Goal: Task Accomplishment & Management: Use online tool/utility

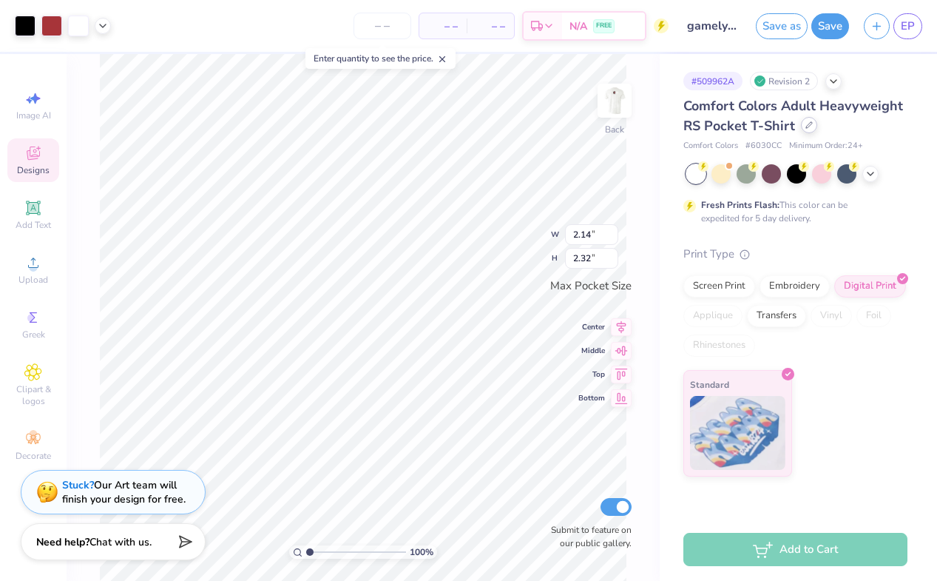
click at [806, 129] on div at bounding box center [809, 125] width 16 height 16
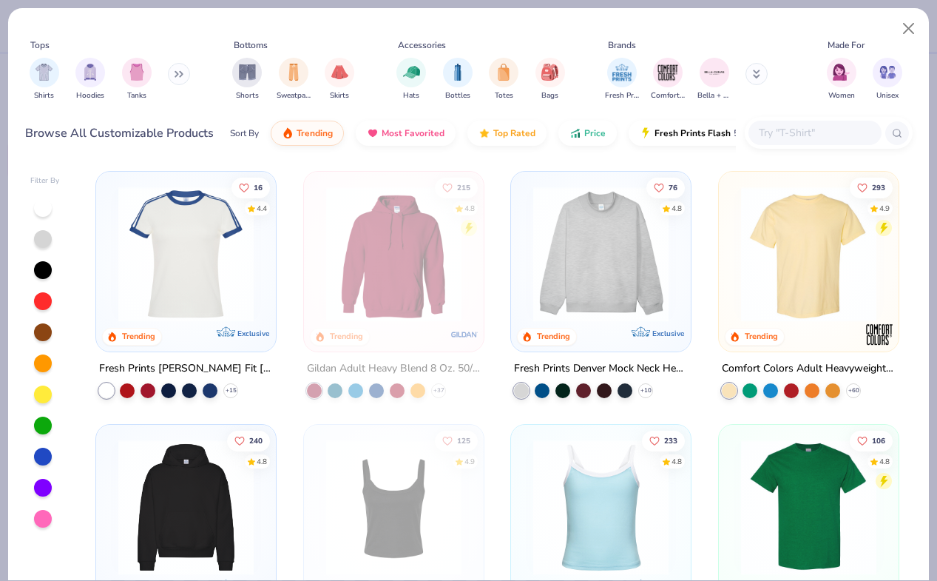
click at [629, 223] on img at bounding box center [601, 253] width 150 height 135
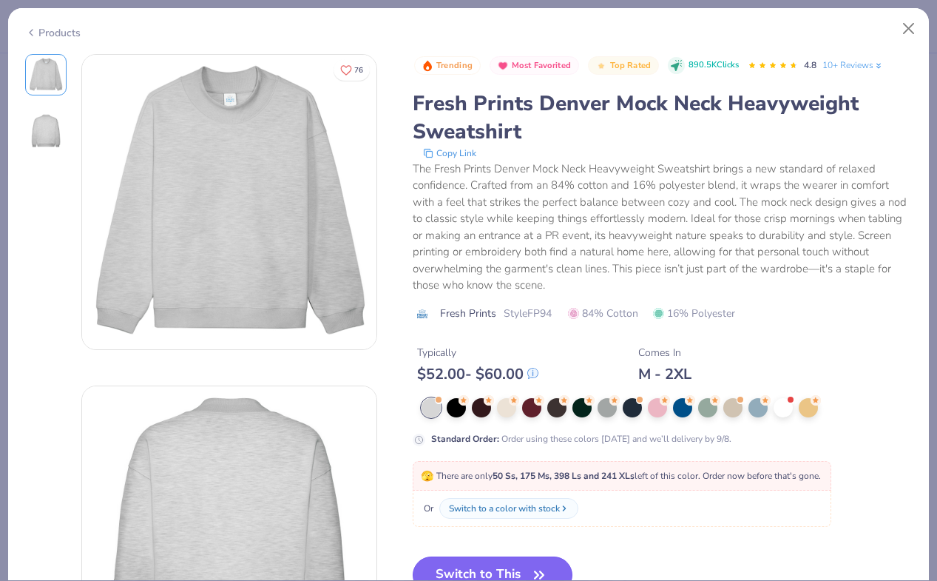
click at [520, 565] on button "Switch to This" at bounding box center [493, 574] width 160 height 37
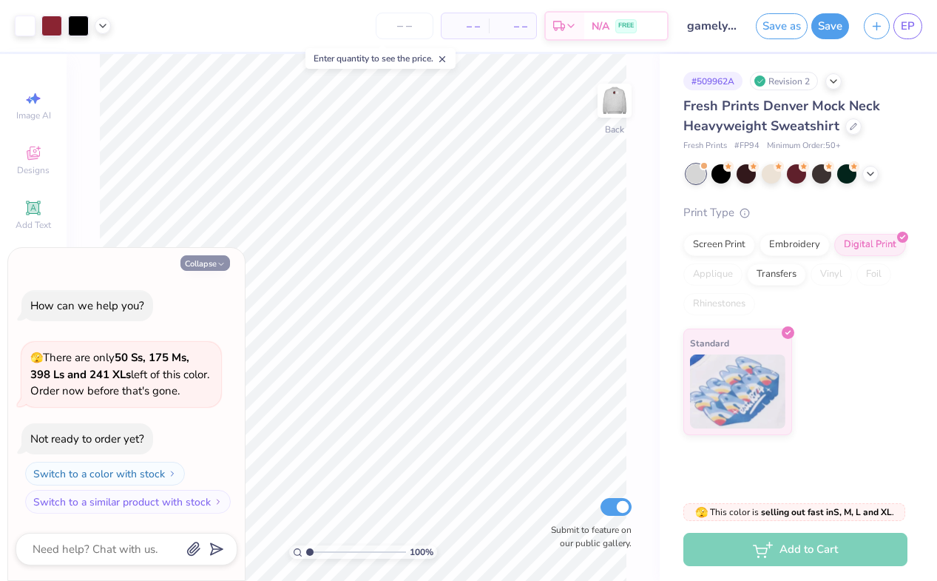
click at [206, 263] on button "Collapse" at bounding box center [205, 263] width 50 height 16
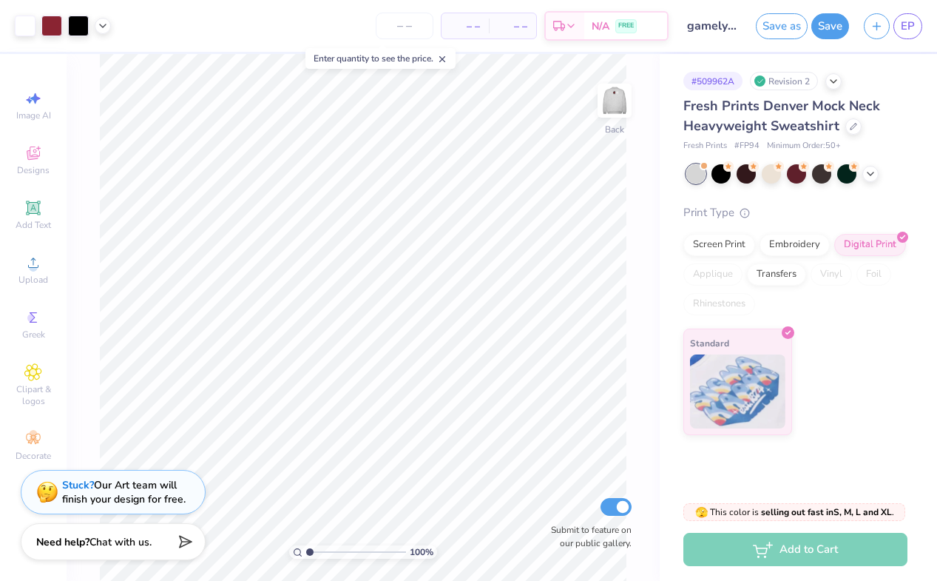
type textarea "x"
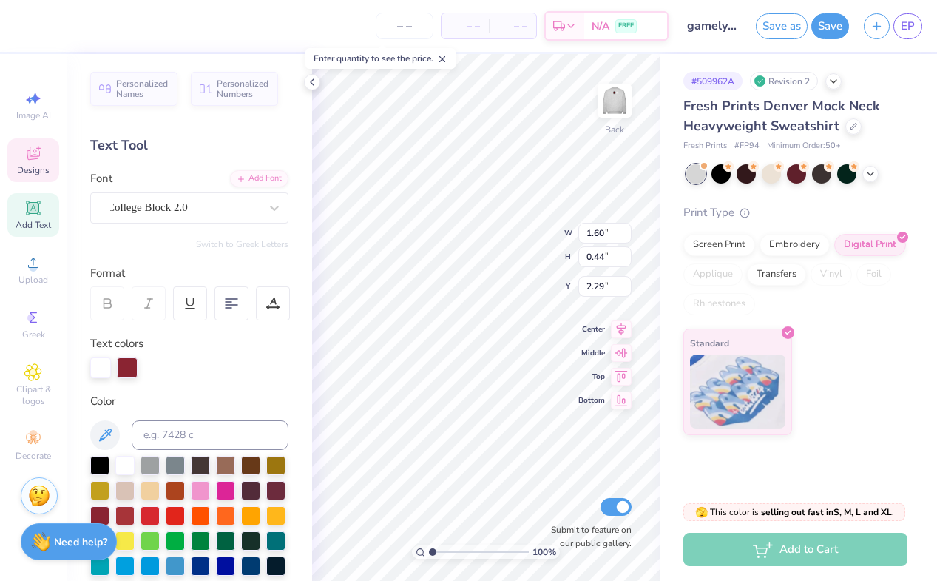
type input "0.50"
type input "0.55"
type input "3.73"
type input "2.14"
type input "2.32"
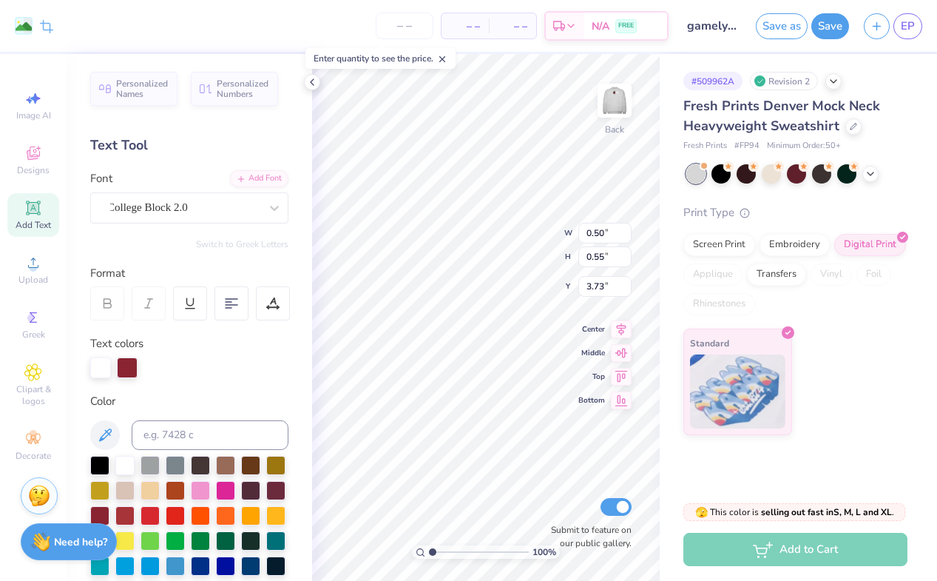
type input "2.57"
type input "2.23"
type input "0.98"
type input "1.39"
type input "9.70"
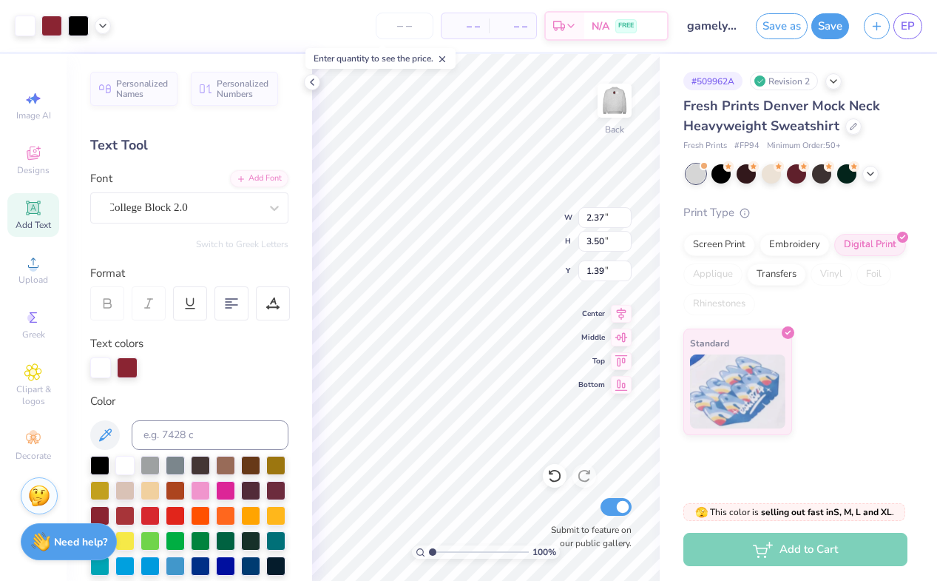
type input "14.31"
click at [312, 83] on icon at bounding box center [312, 82] width 12 height 12
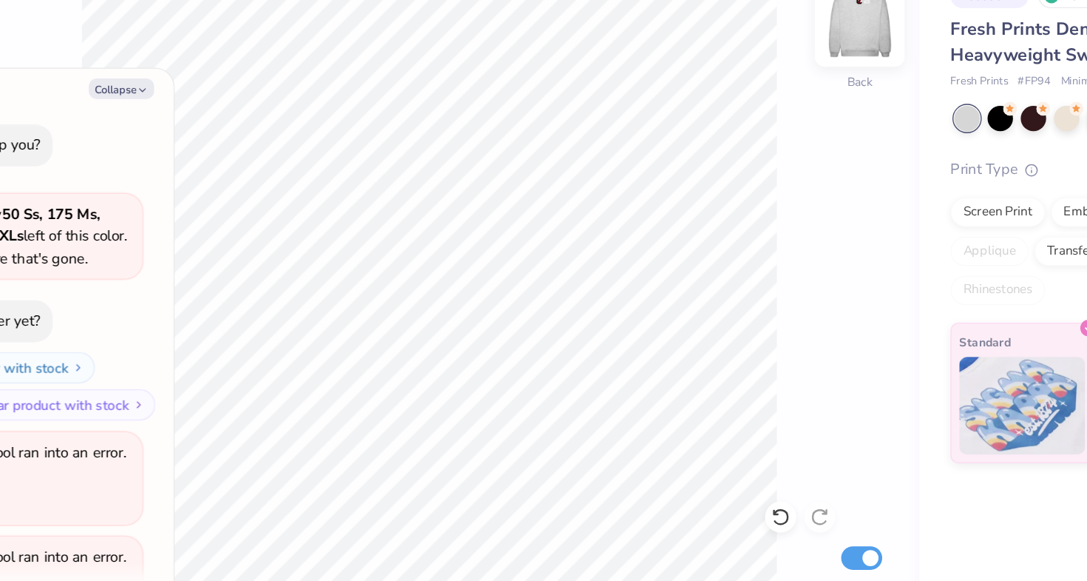
scroll to position [581, 0]
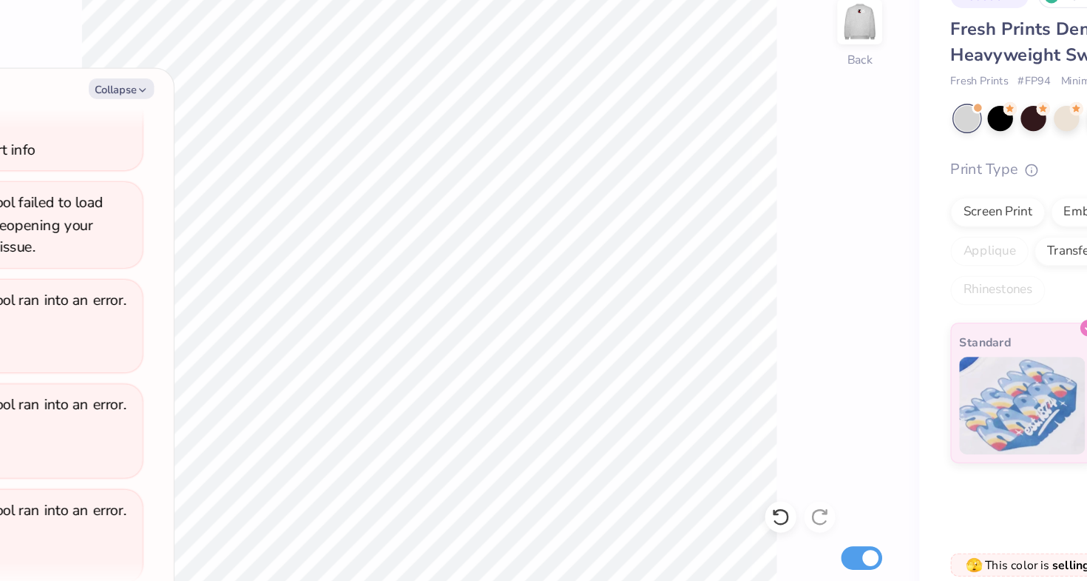
click at [625, 54] on div "100 % Back Submit to feature on our public gallery." at bounding box center [438, 317] width 743 height 527
click at [735, 71] on img at bounding box center [764, 100] width 59 height 59
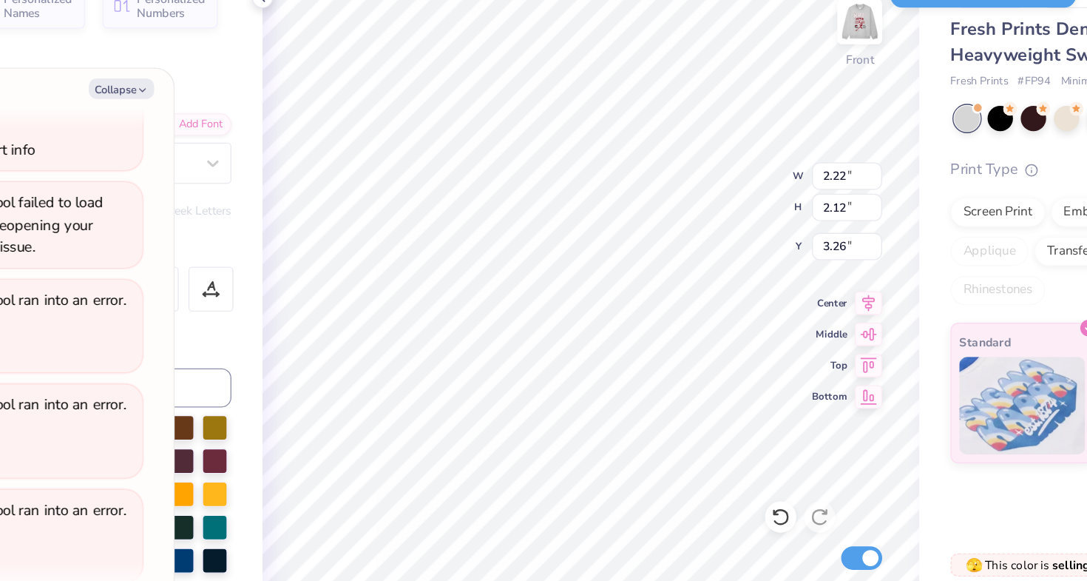
type textarea "x"
type input "6.92"
type textarea "x"
type textarea "2"
type textarea "x"
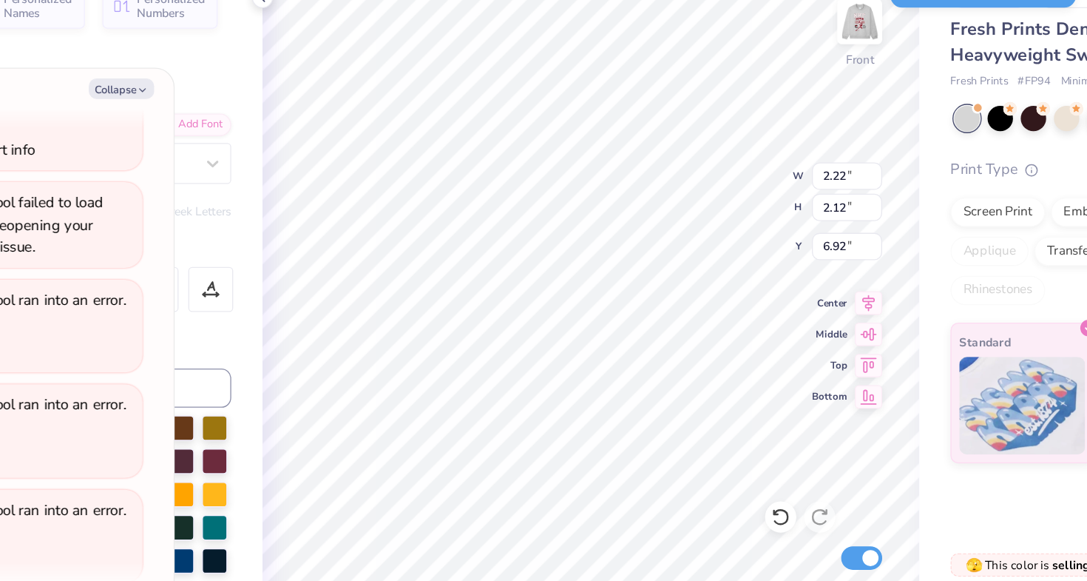
type textarea "20"
type textarea "x"
type input "3.26"
type textarea "x"
type input "1.97"
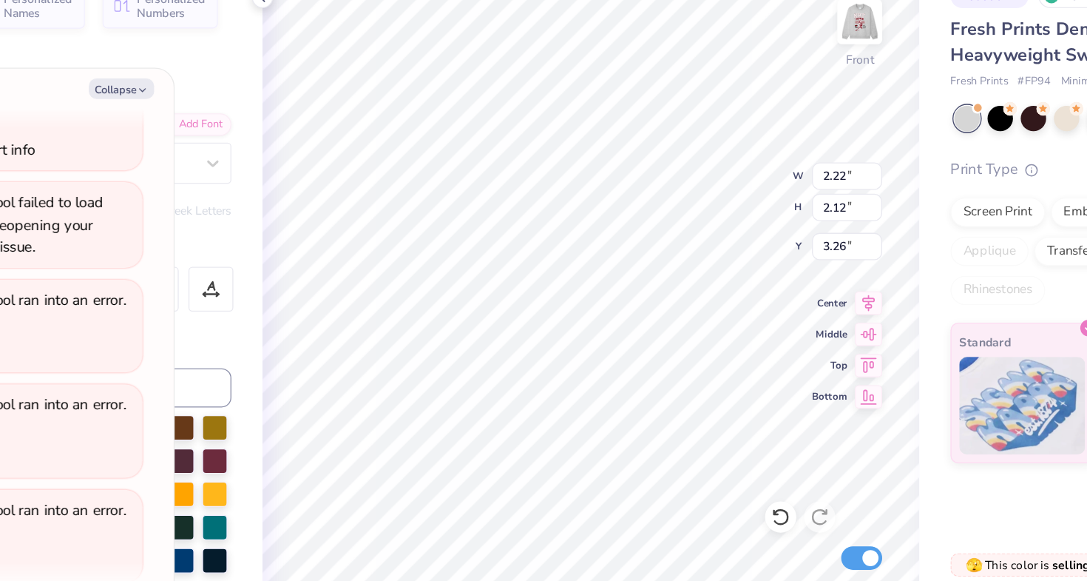
type input "1.88"
type input "3.50"
type textarea "x"
type input "2.22"
type input "2.12"
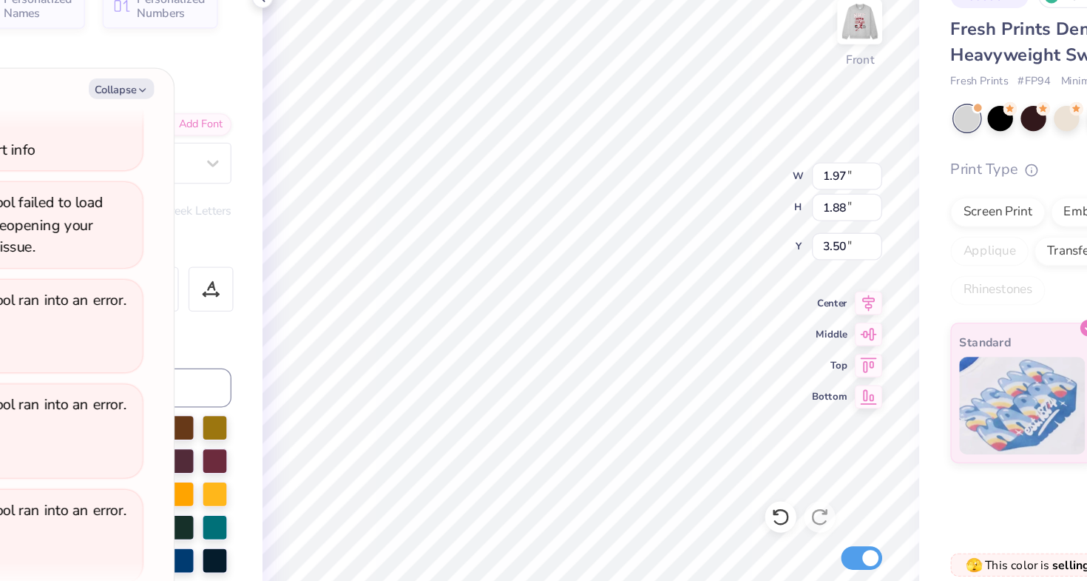
type input "3.26"
type textarea "x"
type input "1.95"
type input "1.86"
type input "3.53"
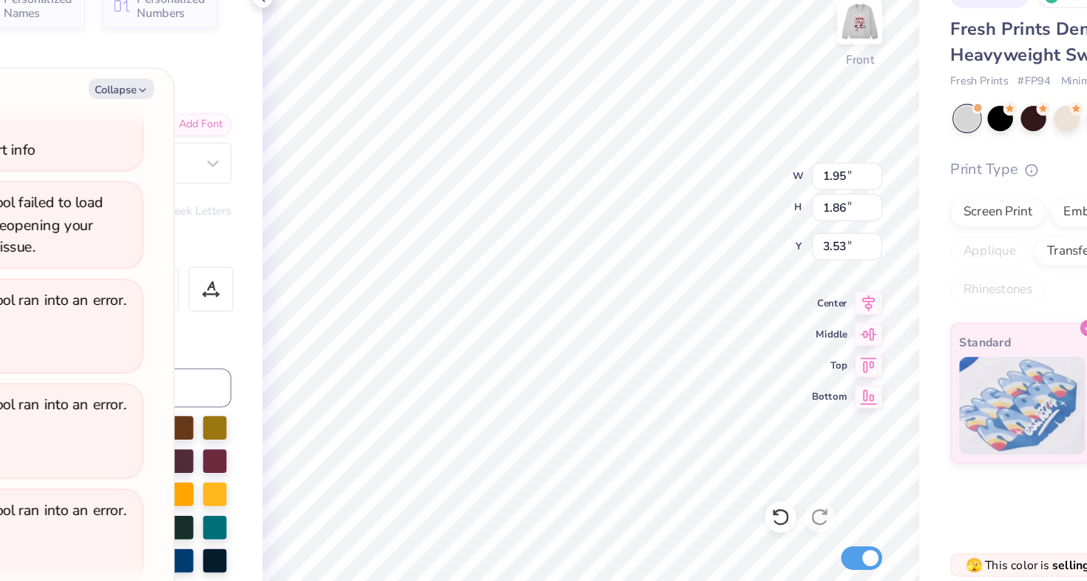
type textarea "x"
type input "3.50"
type textarea "x"
type input "1.97"
type input "1.88"
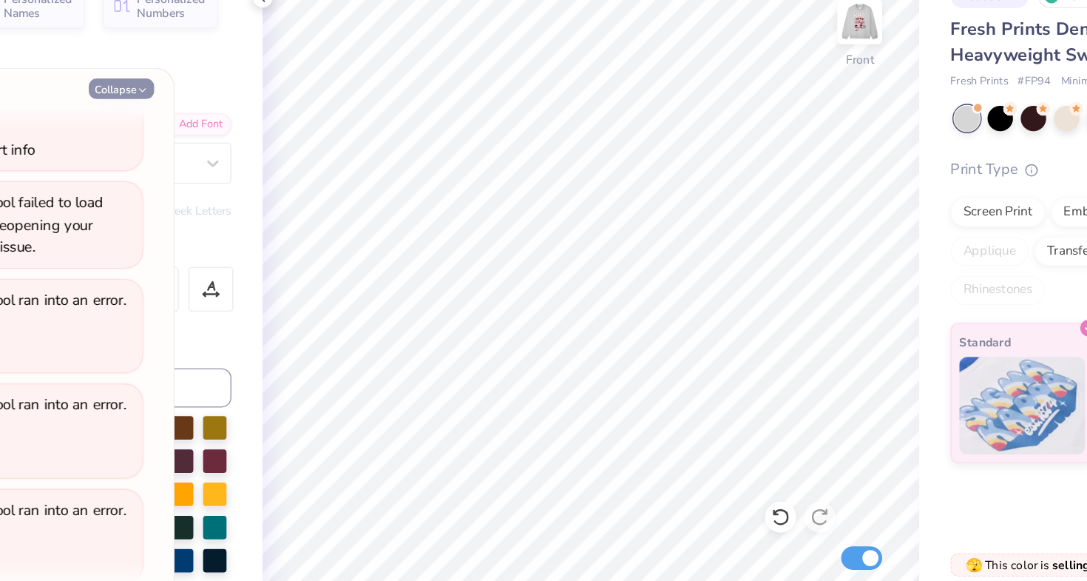
click at [180, 143] on button "Collapse" at bounding box center [205, 151] width 50 height 16
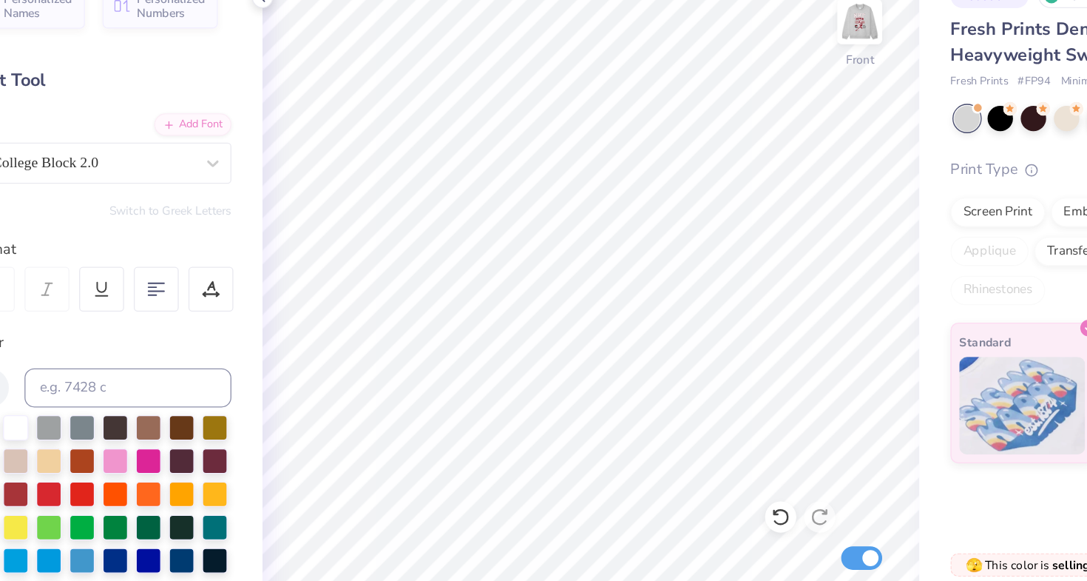
type textarea "x"
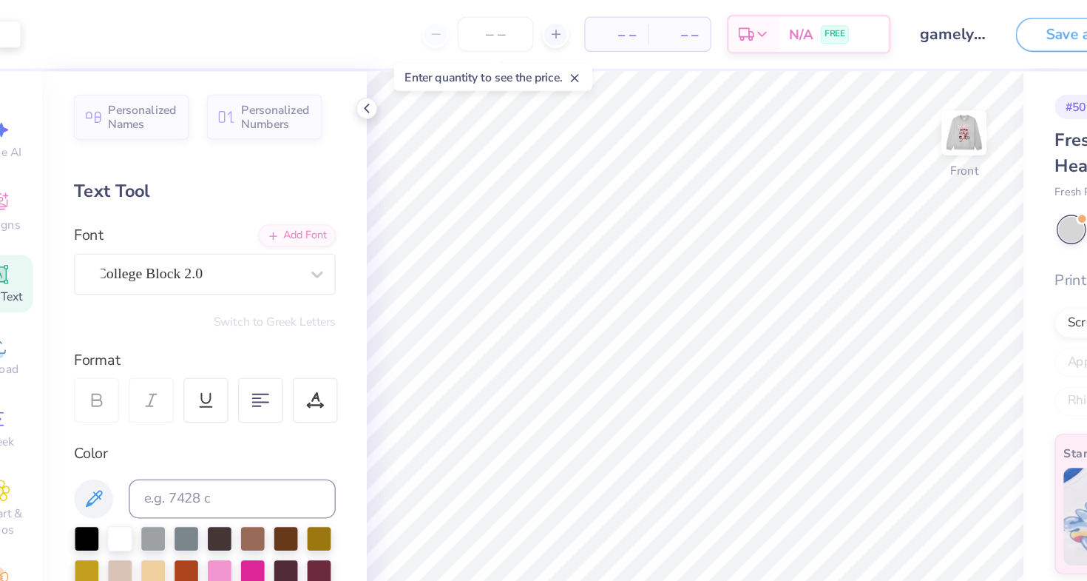
scroll to position [0, 0]
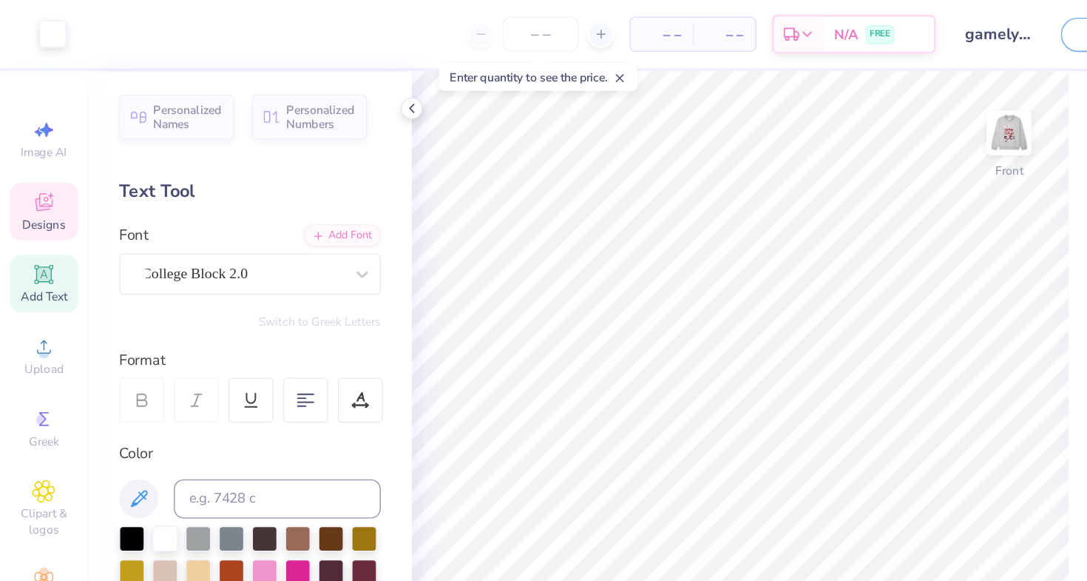
click at [41, 154] on icon at bounding box center [33, 153] width 18 height 18
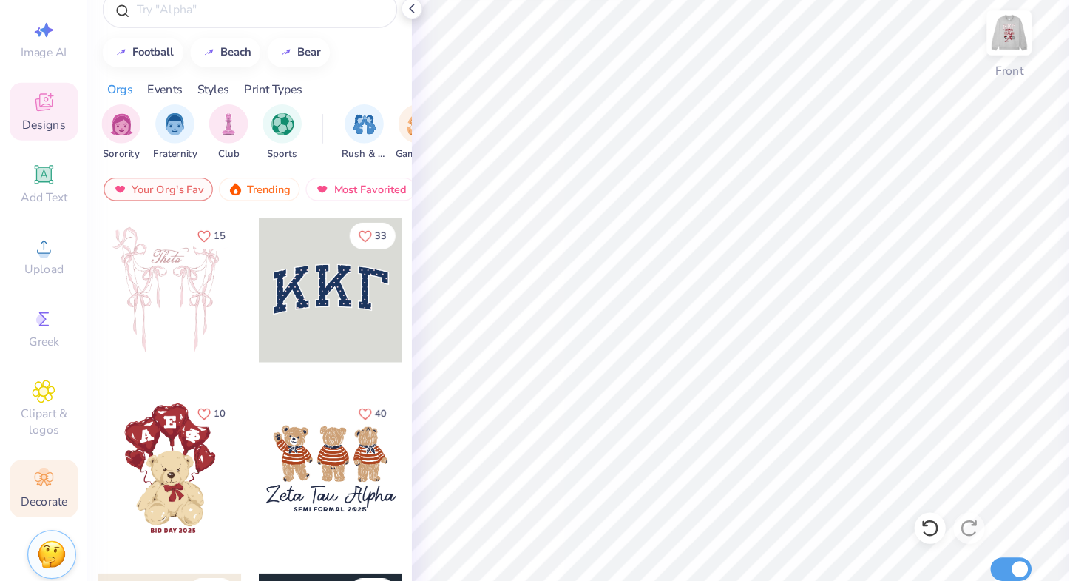
click at [33, 430] on icon at bounding box center [33, 439] width 18 height 18
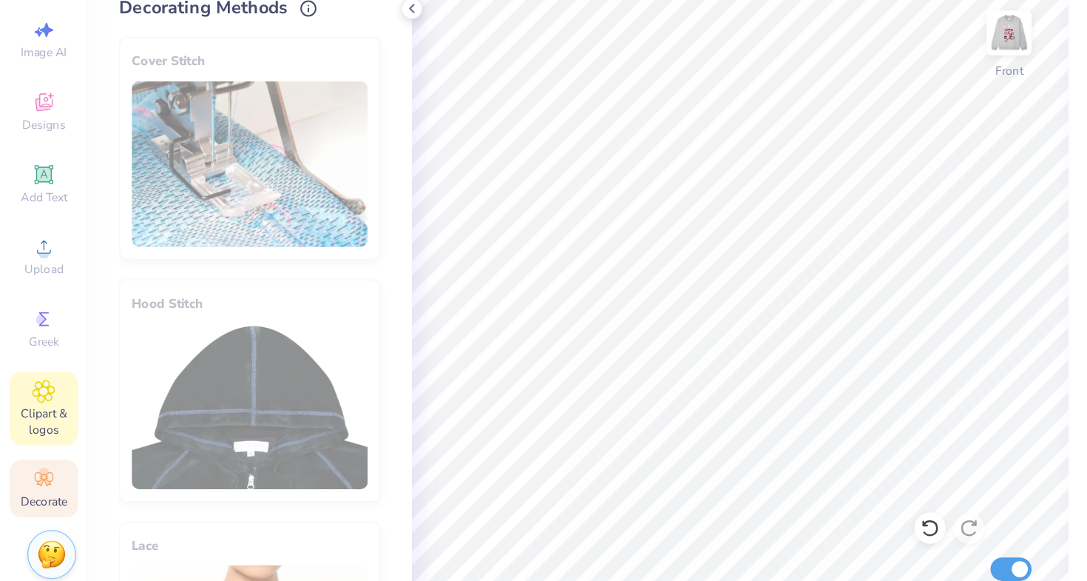
click at [33, 383] on span "Clipart & logos" at bounding box center [33, 395] width 52 height 24
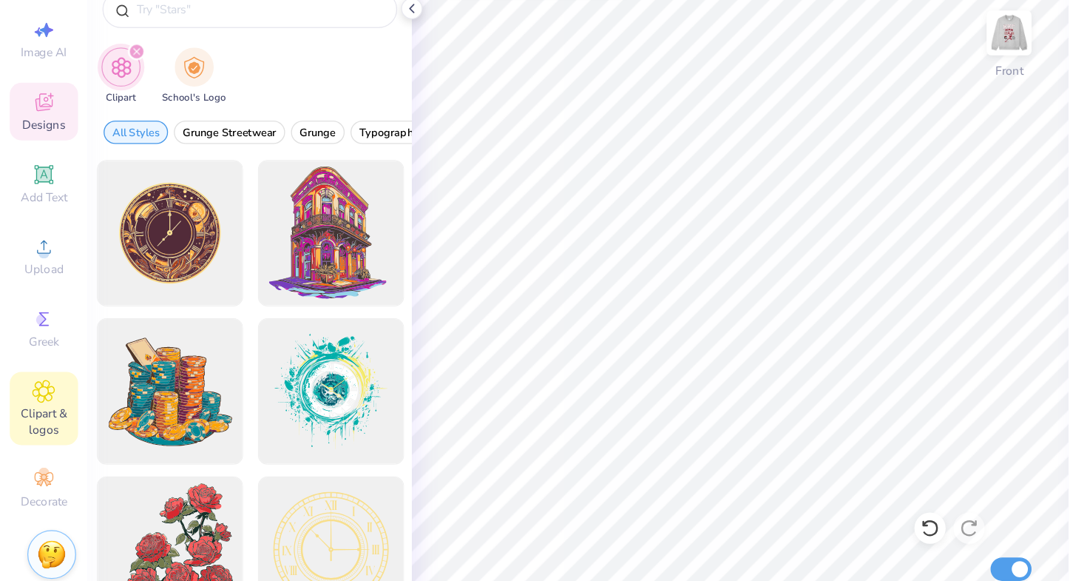
click at [27, 144] on icon at bounding box center [33, 153] width 18 height 18
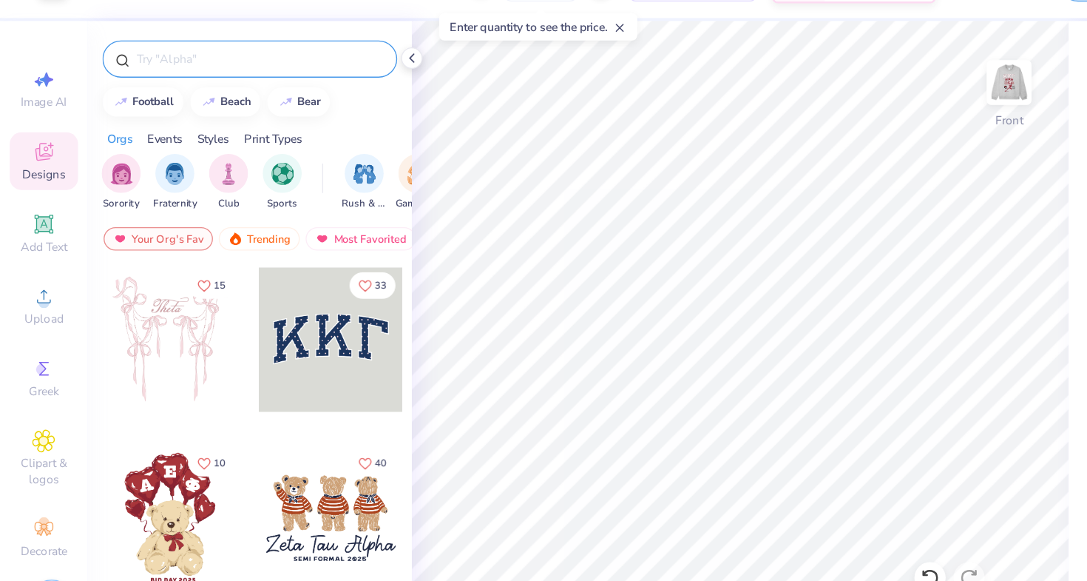
scroll to position [-1, 0]
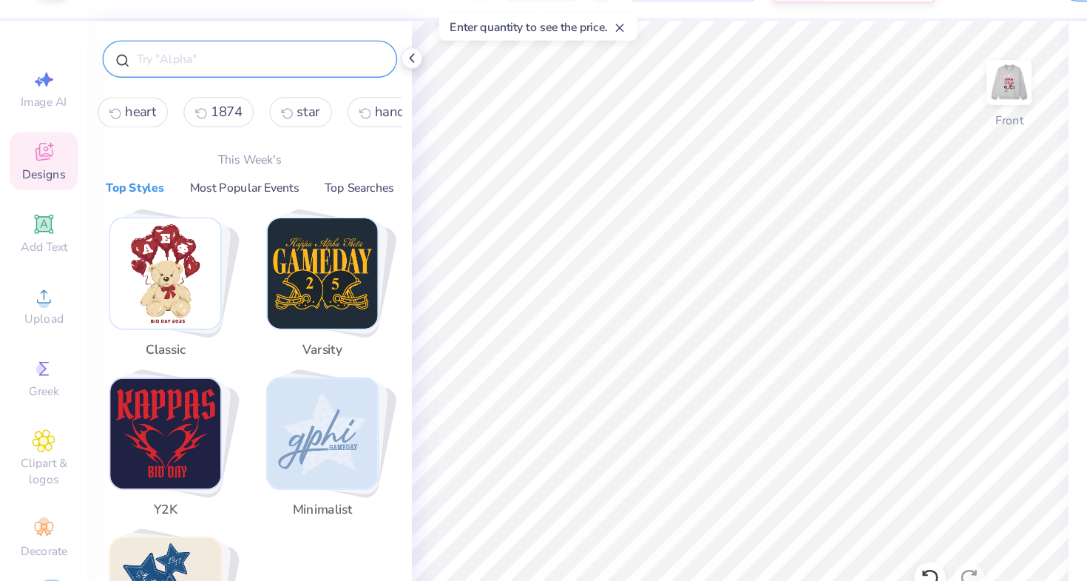
click at [135, 75] on input "text" at bounding box center [196, 82] width 189 height 15
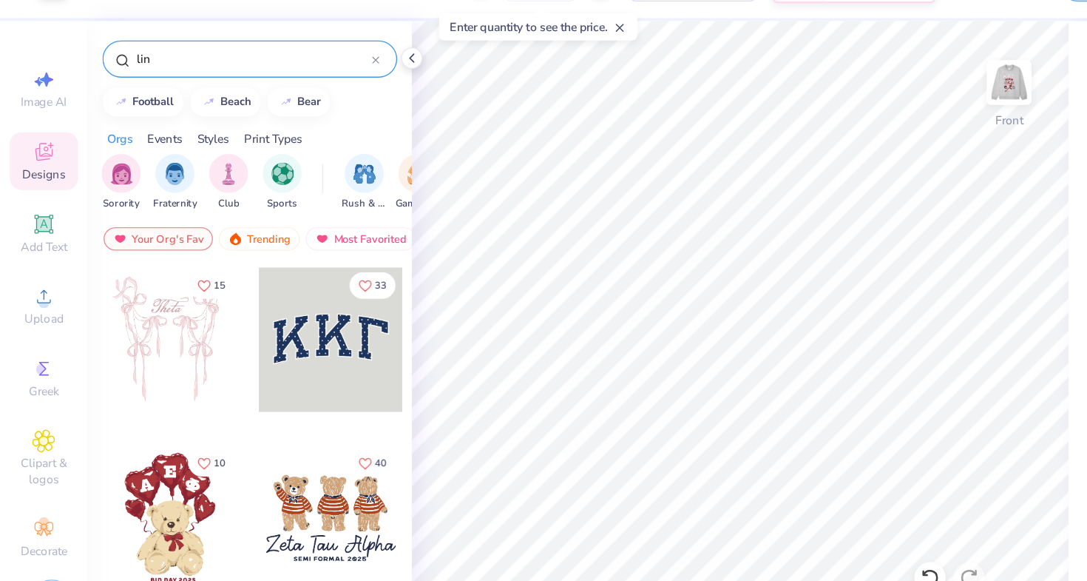
type input "line"
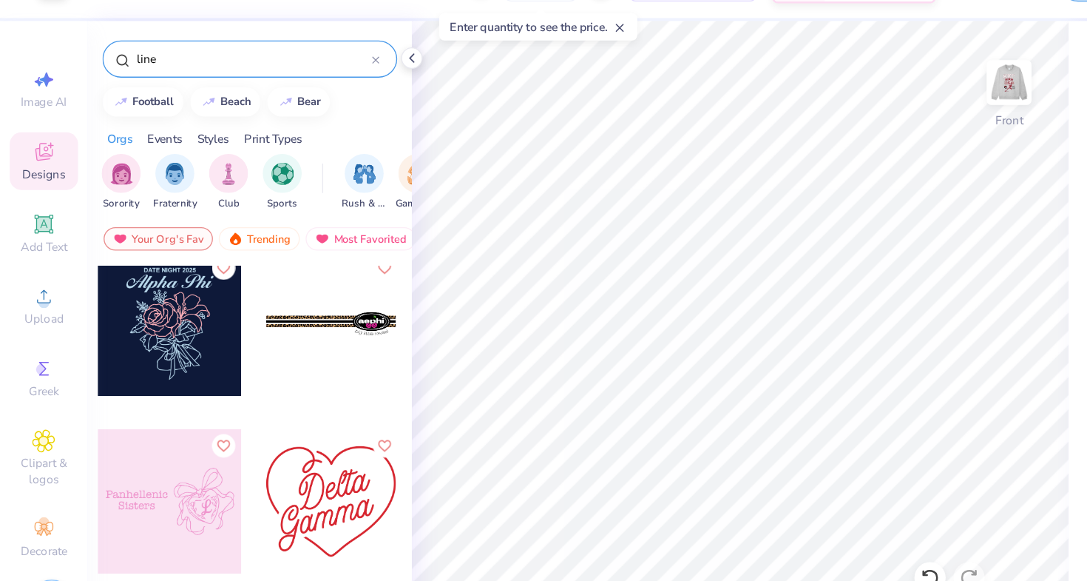
scroll to position [538, 0]
